Goal: Task Accomplishment & Management: Complete application form

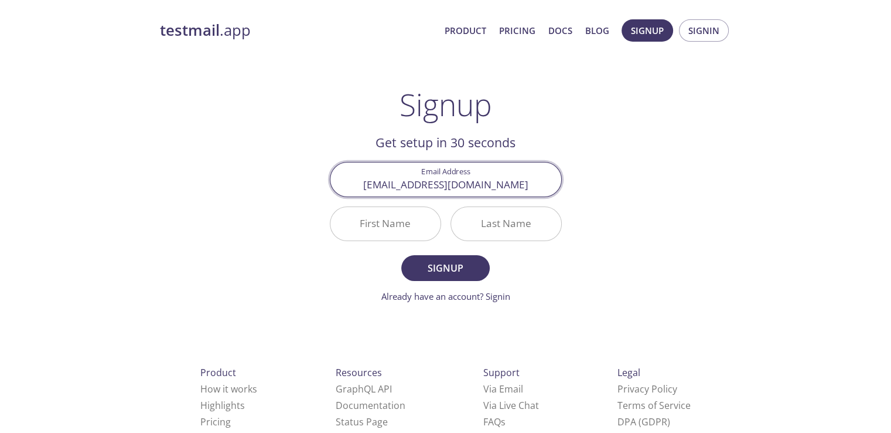
type input "[EMAIL_ADDRESS][DOMAIN_NAME]"
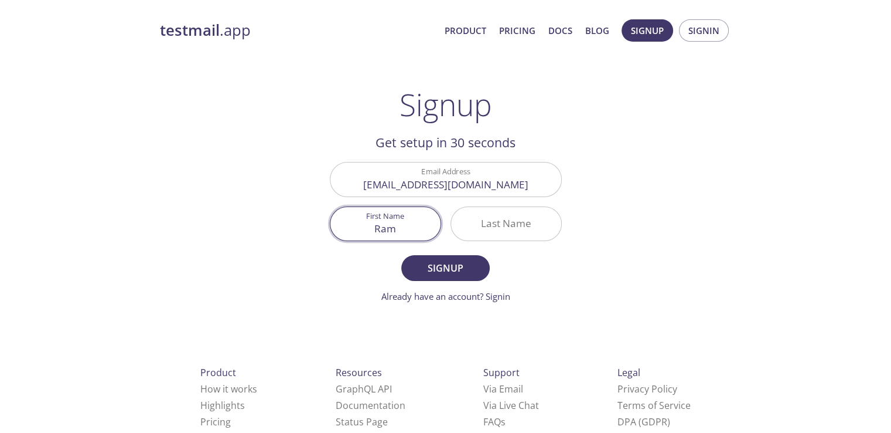
type input "Ram"
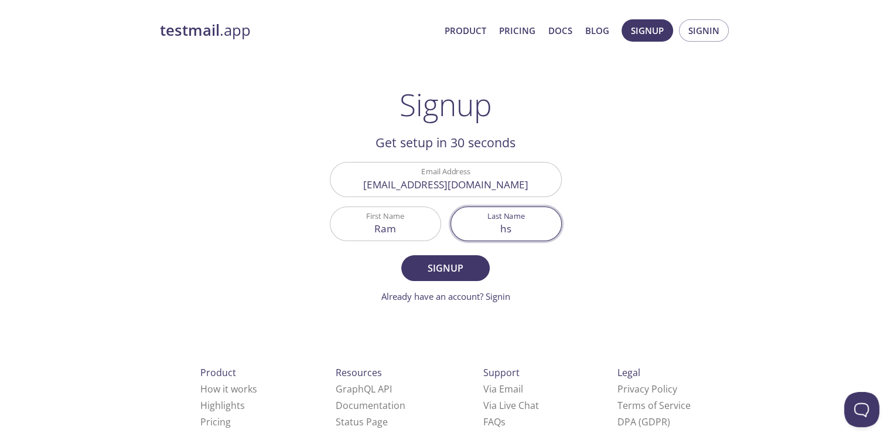
type input "h"
type input "[PERSON_NAME]"
click at [472, 266] on span "Signup" at bounding box center [445, 268] width 62 height 16
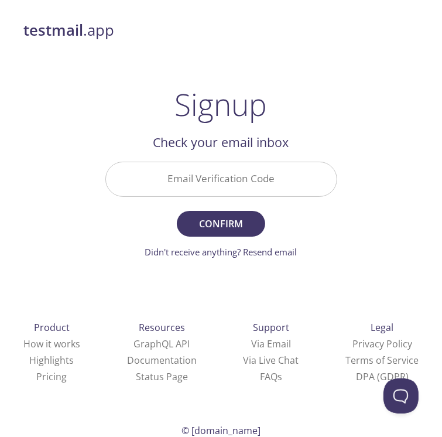
click at [183, 176] on input "Email Verification Code" at bounding box center [221, 178] width 231 height 33
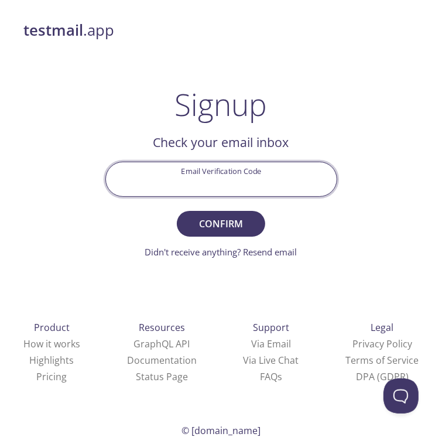
paste input "GJCT7ZZ"
type input "GJCT7ZZ"
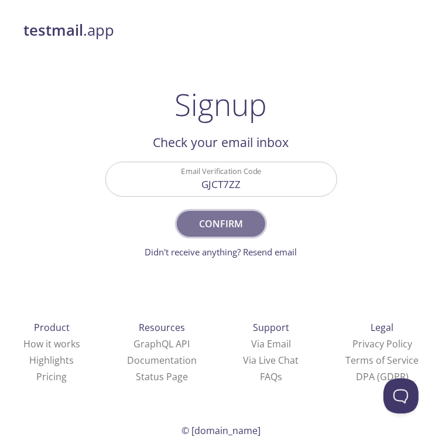
click at [205, 222] on span "Confirm" at bounding box center [221, 224] width 62 height 16
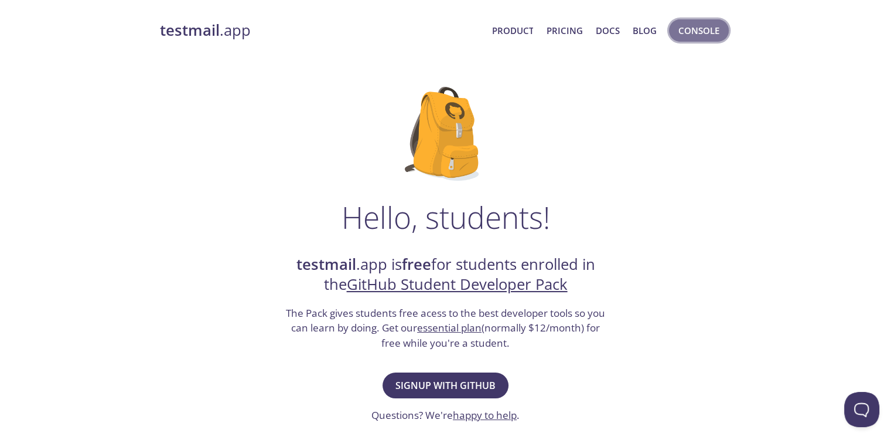
click at [703, 26] on span "Console" at bounding box center [699, 30] width 41 height 15
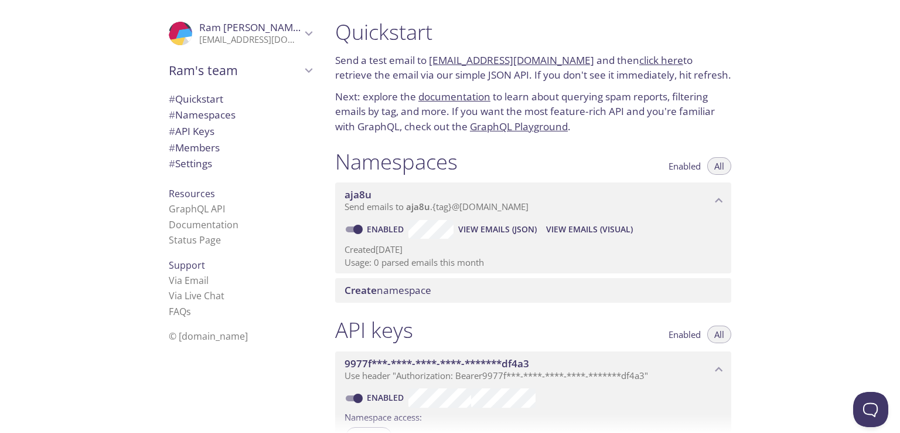
click at [209, 149] on span "# Members" at bounding box center [194, 147] width 51 height 13
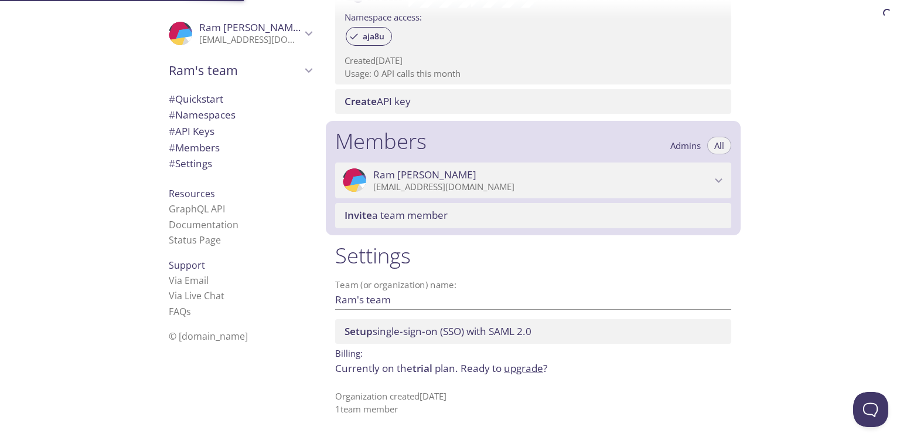
scroll to position [401, 0]
